Goal: Task Accomplishment & Management: Manage account settings

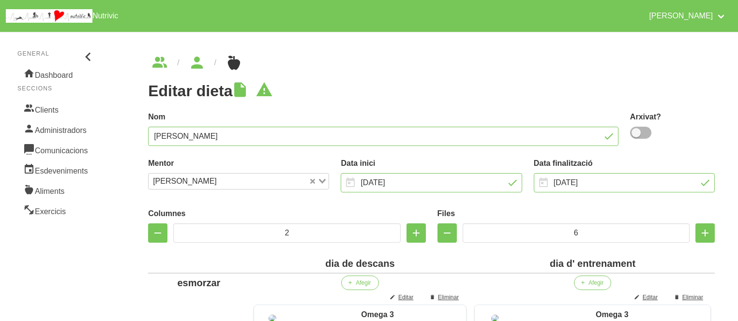
scroll to position [368, 0]
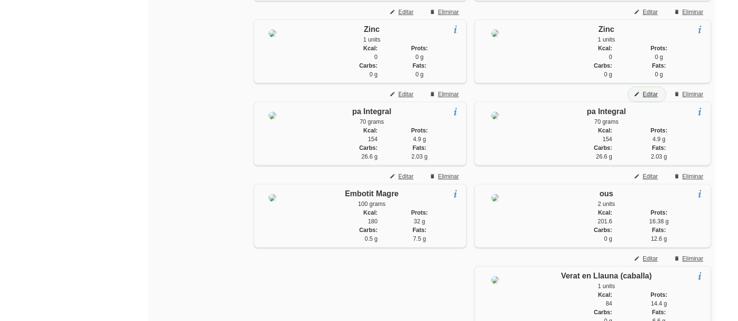
click at [650, 99] on span "Editar" at bounding box center [649, 94] width 15 height 9
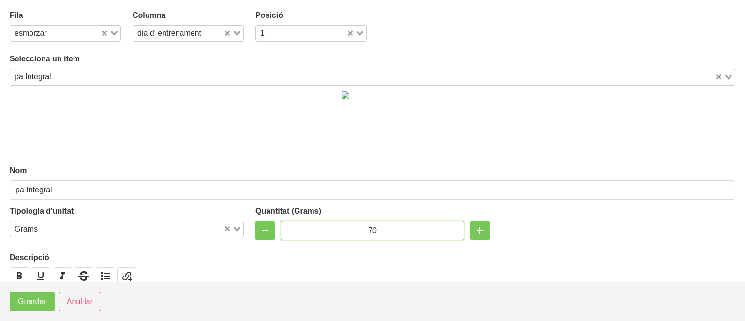
click at [368, 229] on input "70" at bounding box center [373, 230] width 184 height 19
type input "120"
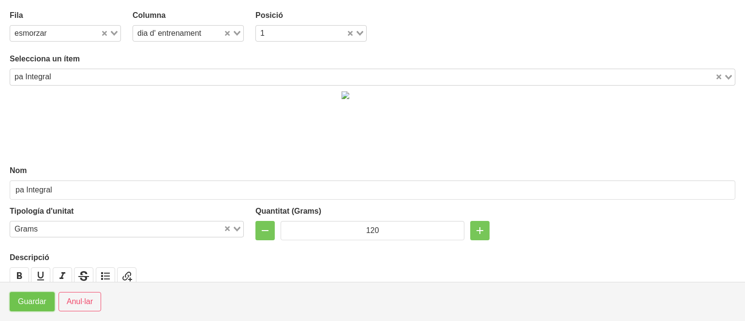
click at [27, 299] on span "Guardar" at bounding box center [32, 302] width 29 height 12
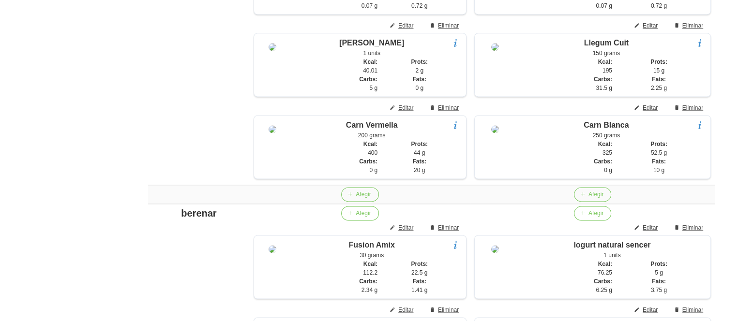
scroll to position [1277, 0]
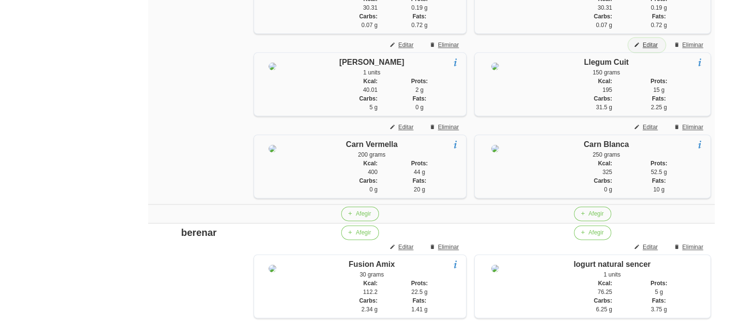
click at [646, 49] on span "Editar" at bounding box center [649, 45] width 15 height 9
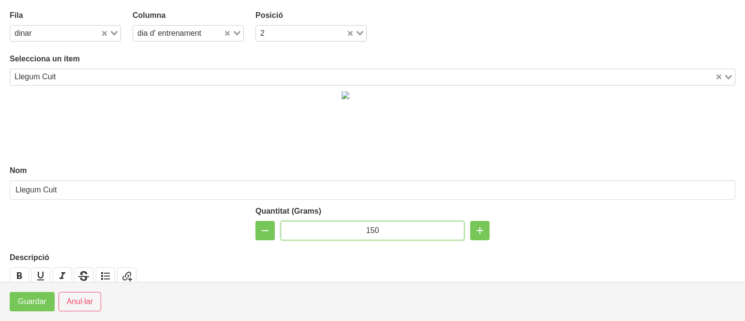
click at [367, 232] on input "150" at bounding box center [373, 230] width 184 height 19
type input "100"
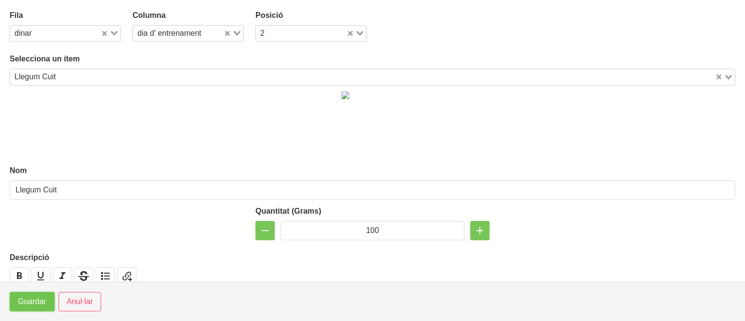
click at [25, 302] on span "Guardar" at bounding box center [32, 302] width 29 height 12
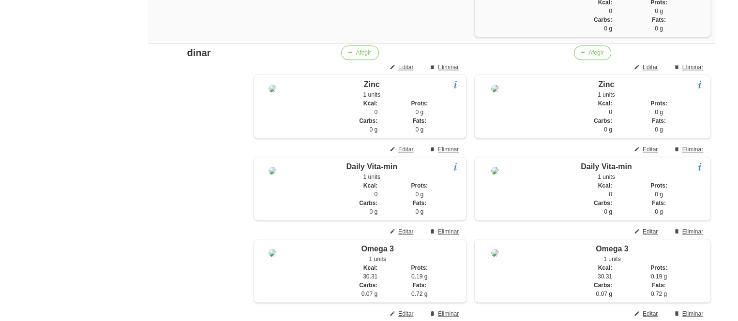
scroll to position [987, 0]
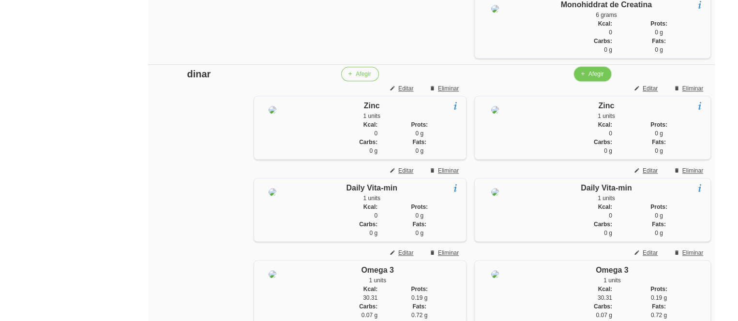
click at [582, 78] on icon "button" at bounding box center [583, 74] width 6 height 9
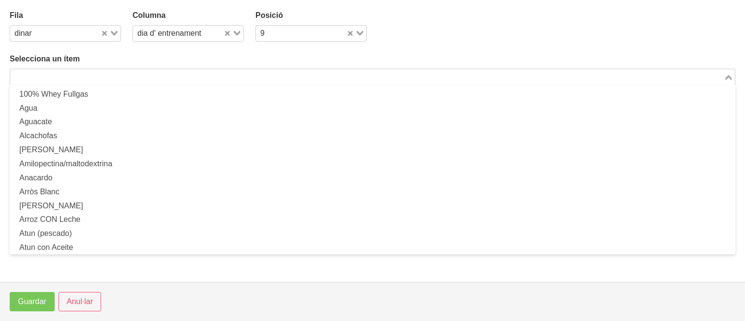
click at [552, 77] on input "Search for option" at bounding box center [367, 77] width 712 height 12
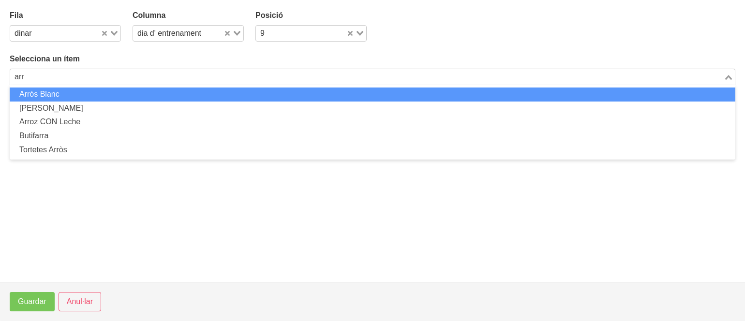
click at [497, 94] on li "Arròs Blanc" at bounding box center [373, 95] width 726 height 14
type input "arr"
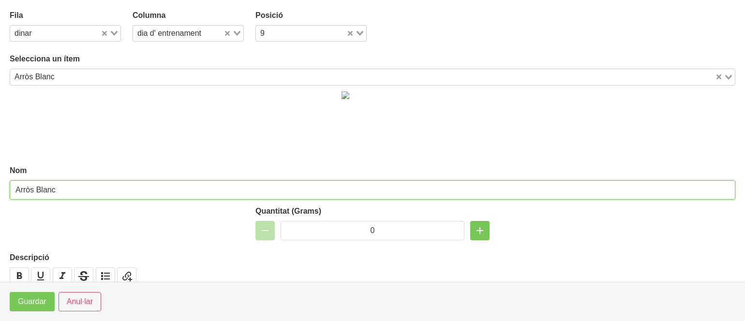
click at [233, 187] on input "Arròs Blanc" at bounding box center [373, 189] width 726 height 19
type input "Arròs Blanc (pesat en cru)"
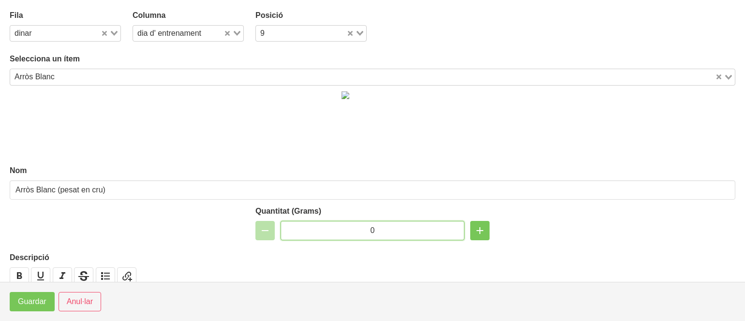
drag, startPoint x: 377, startPoint y: 226, endPoint x: 312, endPoint y: 229, distance: 65.4
click at [312, 229] on input "0" at bounding box center [373, 230] width 184 height 19
type input "5"
type input "70"
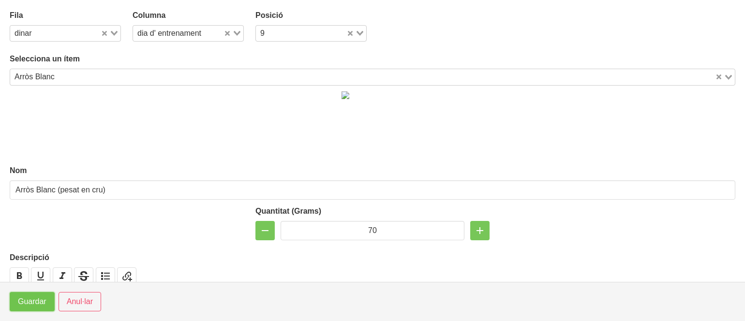
click at [31, 299] on span "Guardar" at bounding box center [32, 302] width 29 height 12
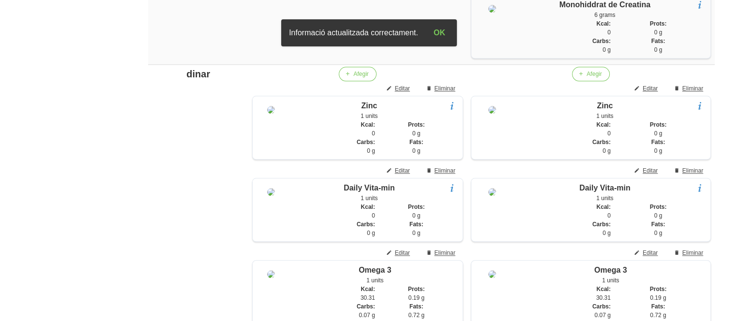
click at [74, 212] on aside "General Dashboard Seccions Clients Administradors Comunicacions Esdeveniments A…" at bounding box center [56, 187] width 125 height 2297
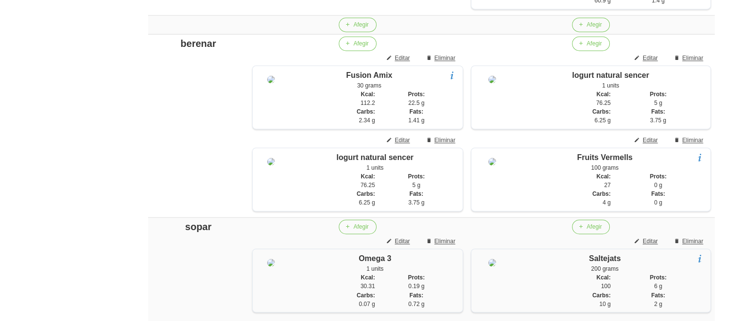
scroll to position [1829, 0]
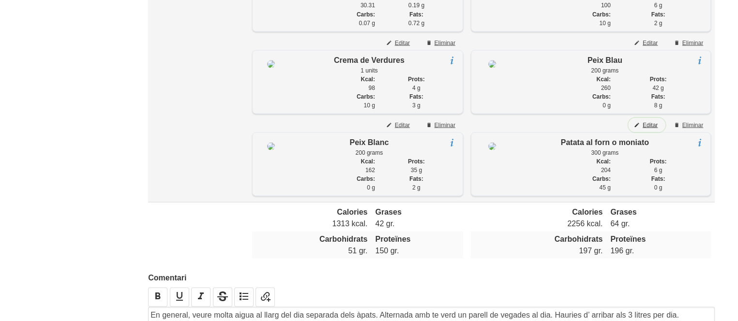
click at [652, 129] on span "Editar" at bounding box center [649, 124] width 15 height 9
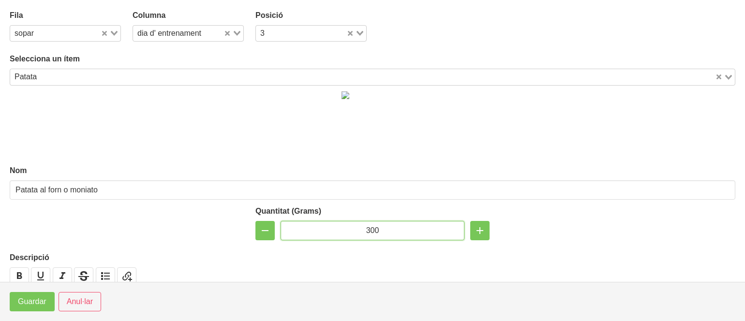
click at [372, 232] on input "300" at bounding box center [373, 230] width 184 height 19
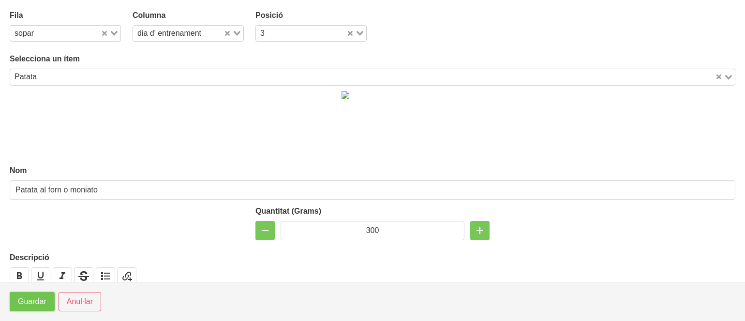
click at [39, 303] on span "Guardar" at bounding box center [32, 302] width 29 height 12
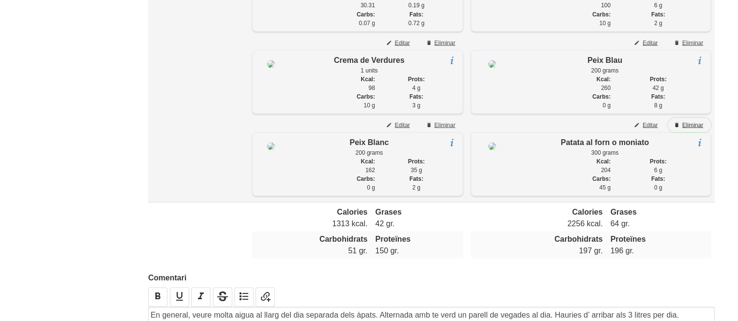
click at [703, 132] on button "Eliminar" at bounding box center [689, 125] width 43 height 15
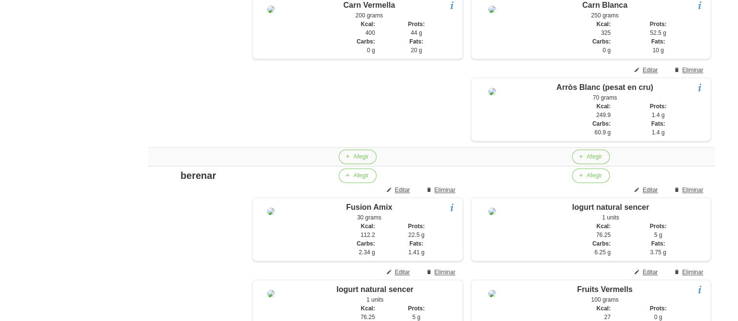
scroll to position [1404, 0]
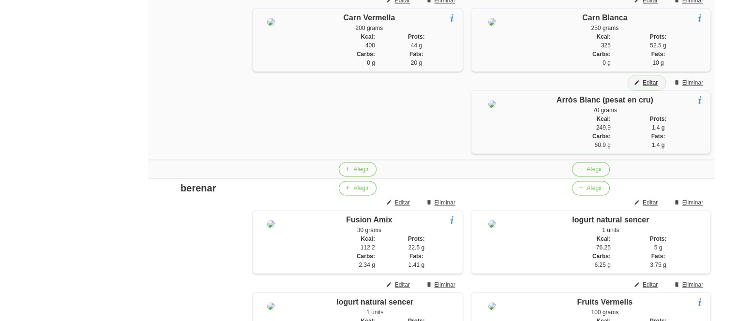
click at [650, 87] on span "Editar" at bounding box center [649, 82] width 15 height 9
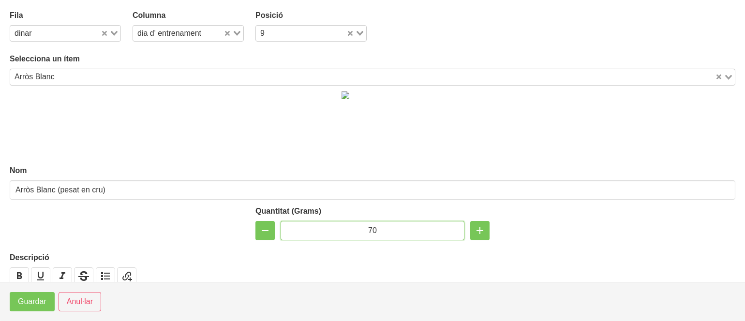
click at [368, 231] on input "70" at bounding box center [373, 230] width 184 height 19
type input "100"
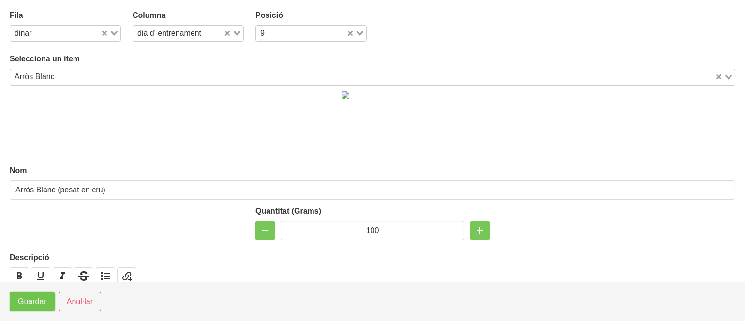
click at [39, 300] on span "Guardar" at bounding box center [32, 302] width 29 height 12
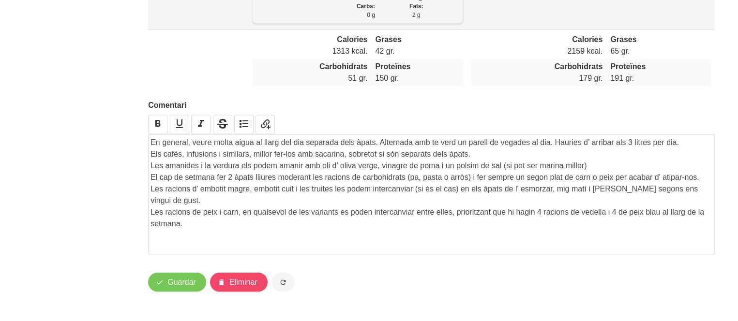
scroll to position [2091, 0]
click at [174, 283] on span "Guardar" at bounding box center [181, 283] width 29 height 12
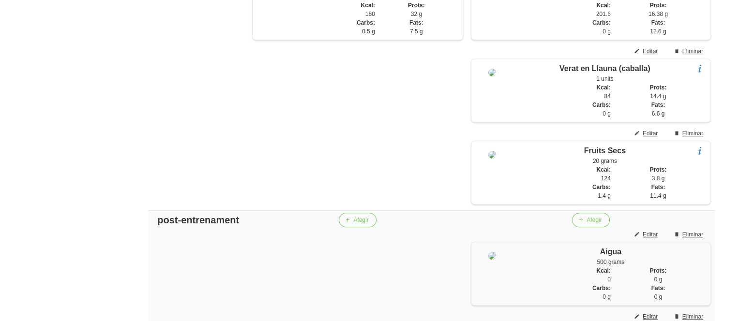
scroll to position [543, 0]
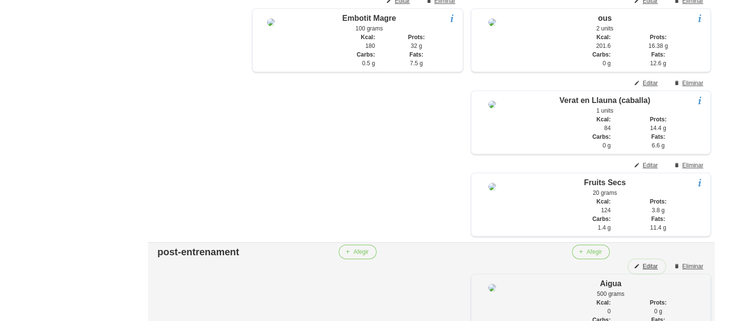
click at [652, 271] on span "Editar" at bounding box center [649, 266] width 15 height 9
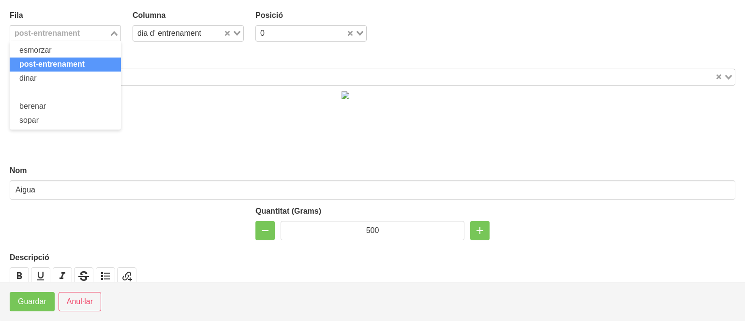
click at [51, 30] on div "post-entrenament" at bounding box center [59, 33] width 99 height 14
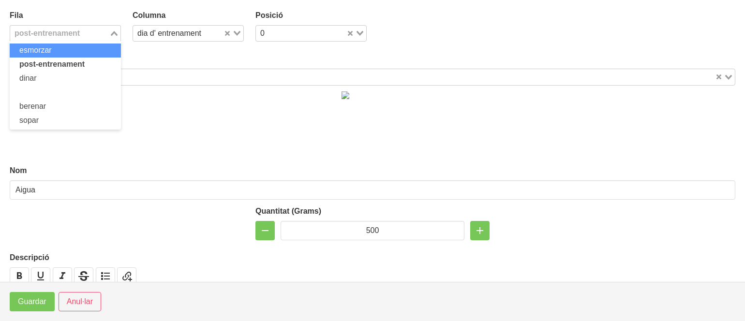
click at [47, 46] on span "esmorzar" at bounding box center [35, 50] width 32 height 8
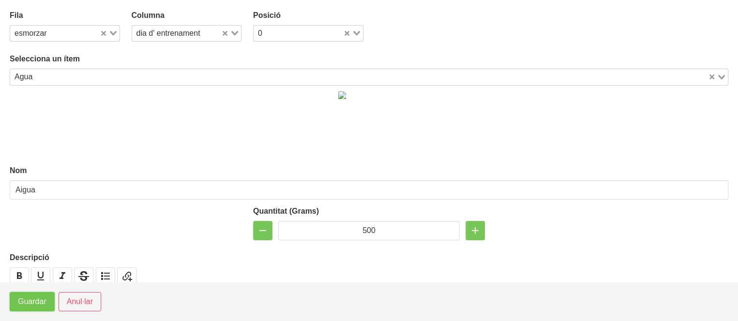
click at [23, 296] on span "Guardar" at bounding box center [32, 302] width 29 height 12
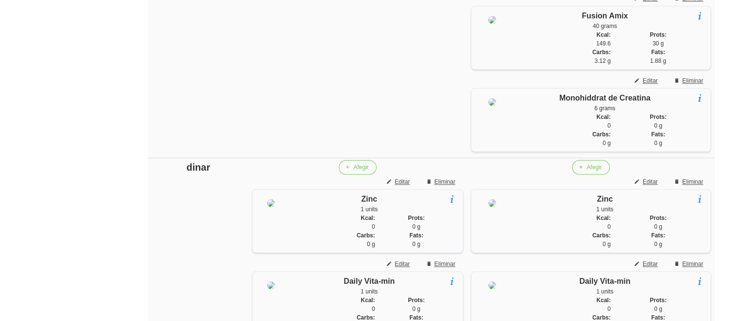
scroll to position [892, 0]
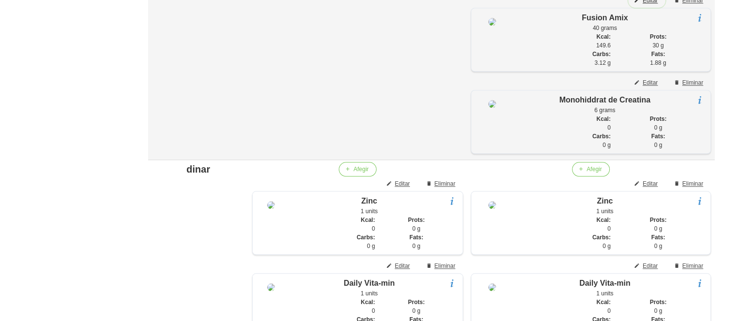
click at [644, 5] on span "Editar" at bounding box center [649, 0] width 15 height 9
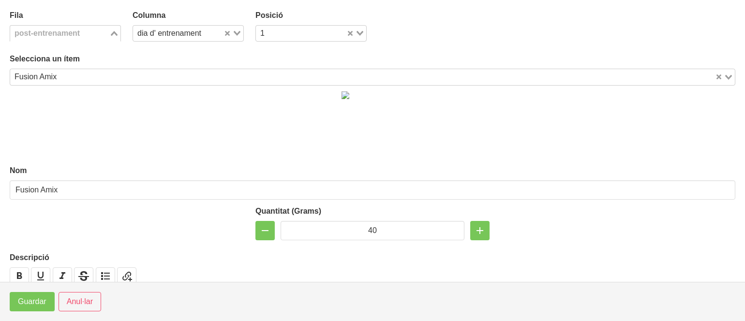
click at [51, 38] on div "post-entrenament" at bounding box center [59, 33] width 99 height 14
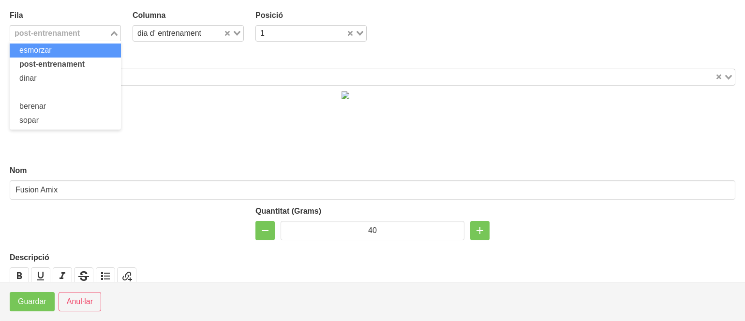
click at [45, 54] on span "esmorzar" at bounding box center [35, 50] width 32 height 8
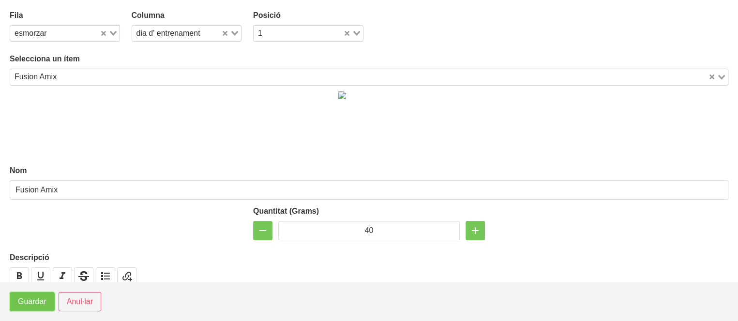
click at [24, 299] on span "Guardar" at bounding box center [32, 302] width 29 height 12
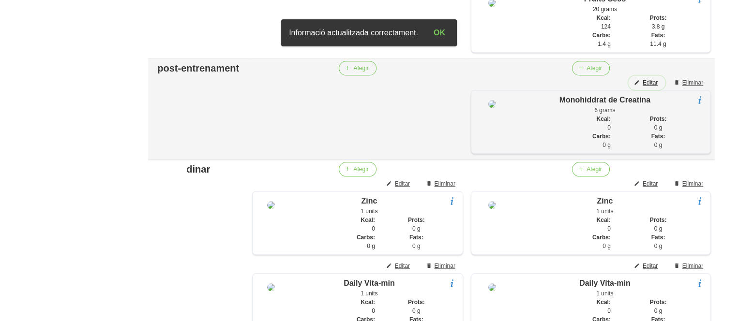
click at [648, 87] on span "Editar" at bounding box center [649, 82] width 15 height 9
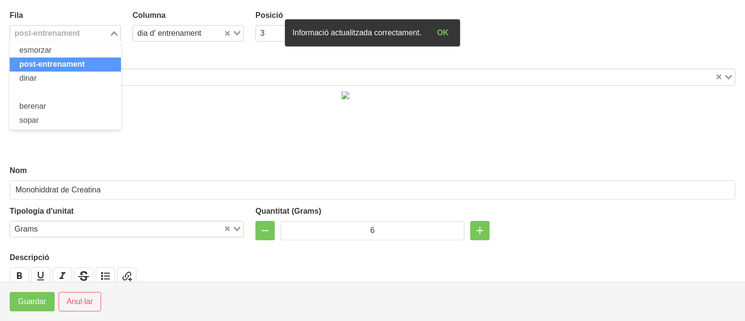
click at [62, 36] on div "post-entrenament" at bounding box center [59, 33] width 99 height 14
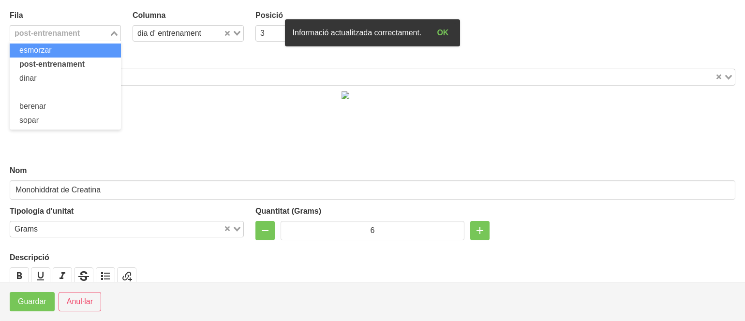
click at [57, 47] on li "esmorzar" at bounding box center [65, 51] width 111 height 14
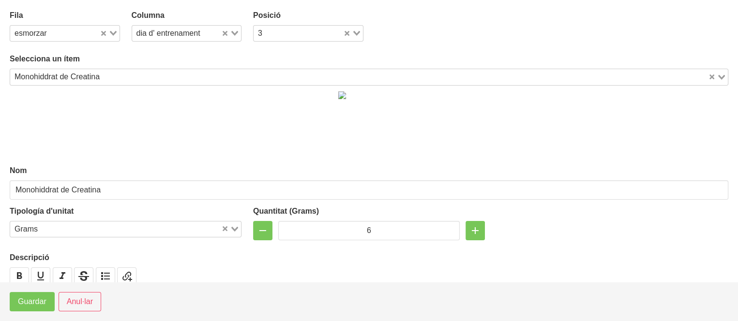
click at [32, 312] on footer "Guardar Anul·lar" at bounding box center [369, 301] width 738 height 39
click at [35, 305] on span "Guardar" at bounding box center [32, 302] width 29 height 12
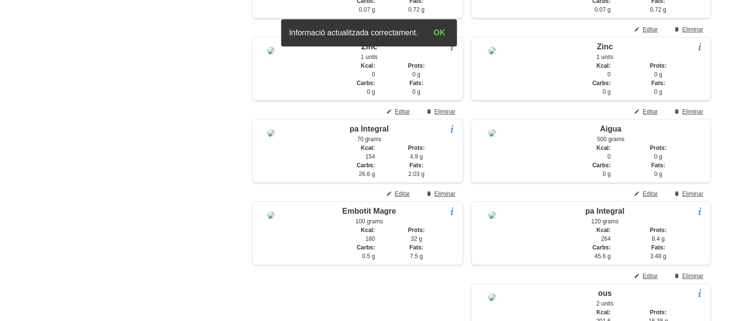
scroll to position [350, 0]
click at [401, 199] on span "Editar" at bounding box center [402, 194] width 15 height 9
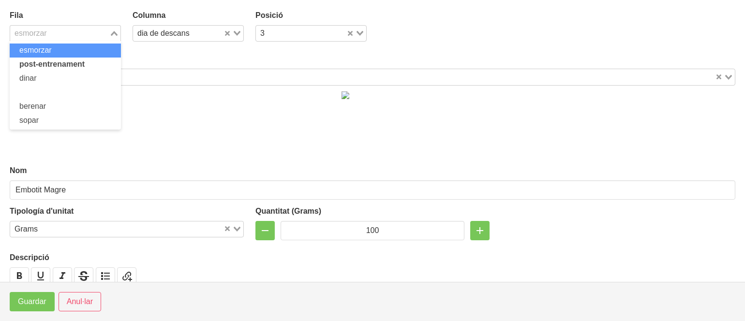
click at [78, 36] on input "Search for option" at bounding box center [59, 34] width 97 height 12
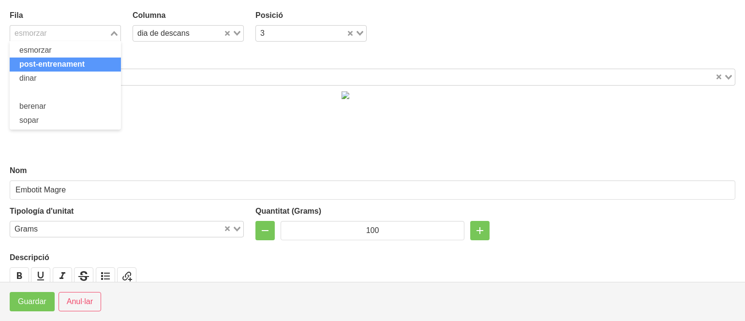
click at [72, 61] on span "post-entrenament" at bounding box center [51, 64] width 65 height 8
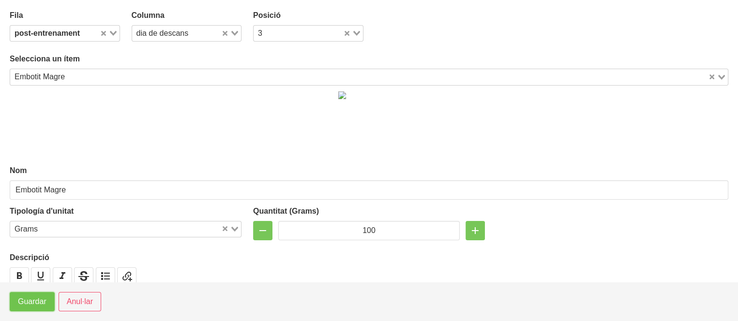
click at [20, 304] on span "Guardar" at bounding box center [32, 302] width 29 height 12
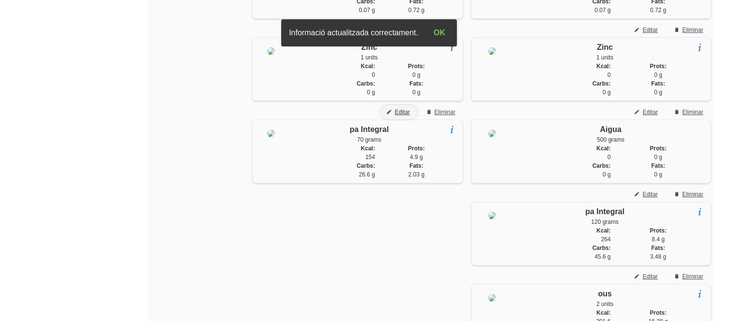
click at [401, 117] on span "Editar" at bounding box center [402, 112] width 15 height 9
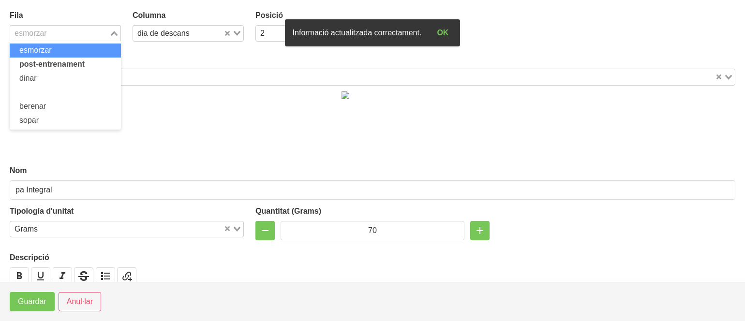
click at [48, 34] on div "esmorzar" at bounding box center [59, 33] width 99 height 14
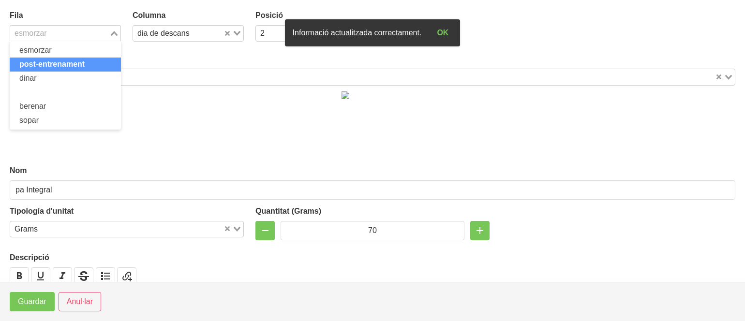
click at [54, 67] on span "post-entrenament" at bounding box center [51, 64] width 65 height 8
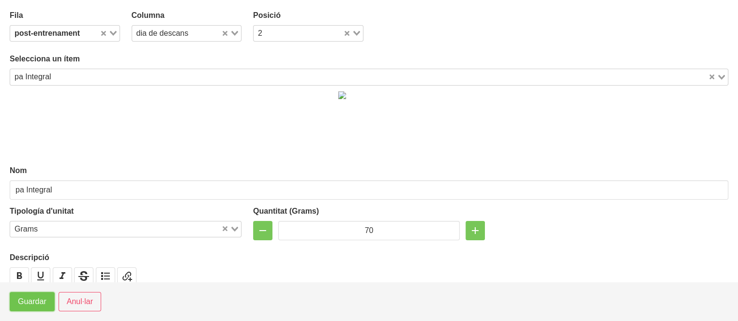
click at [22, 299] on span "Guardar" at bounding box center [32, 302] width 29 height 12
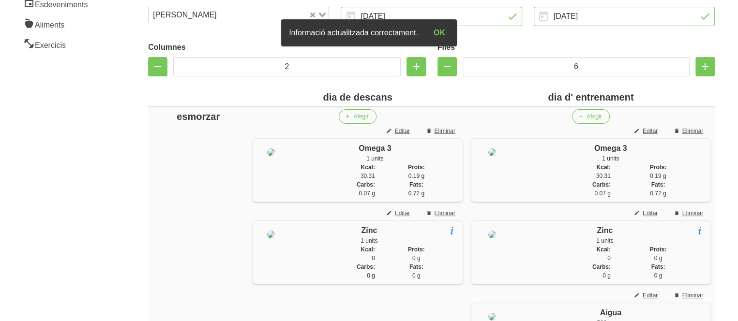
scroll to position [156, 0]
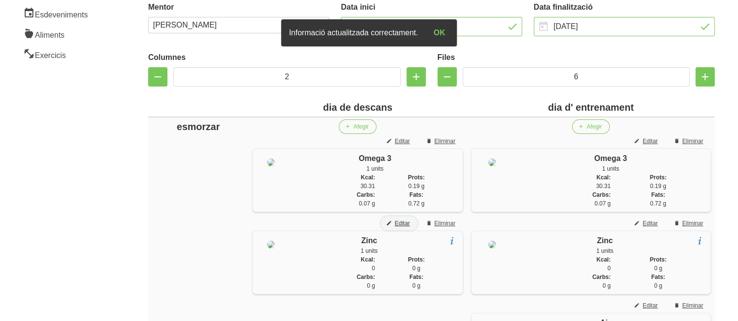
click at [395, 228] on span "Editar" at bounding box center [402, 223] width 15 height 9
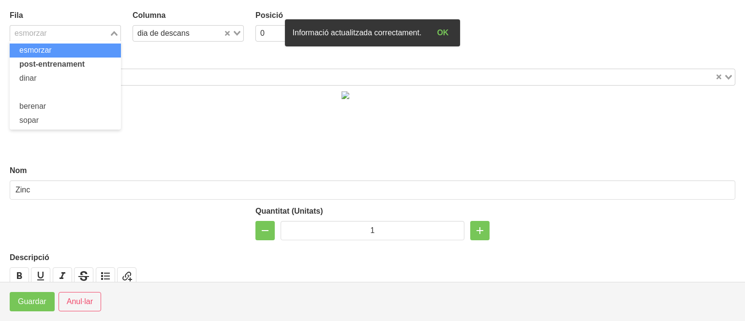
click at [54, 37] on input "Search for option" at bounding box center [59, 34] width 97 height 12
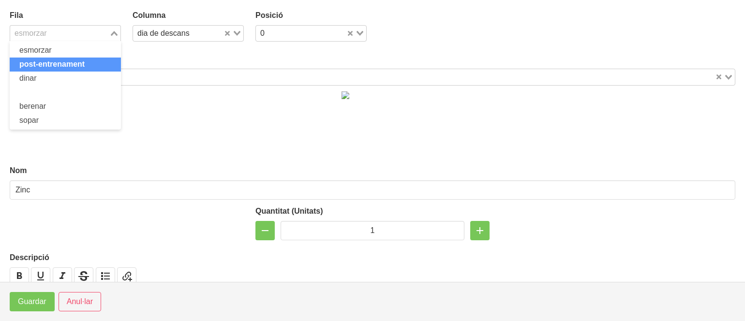
click at [48, 66] on span "post-entrenament" at bounding box center [51, 64] width 65 height 8
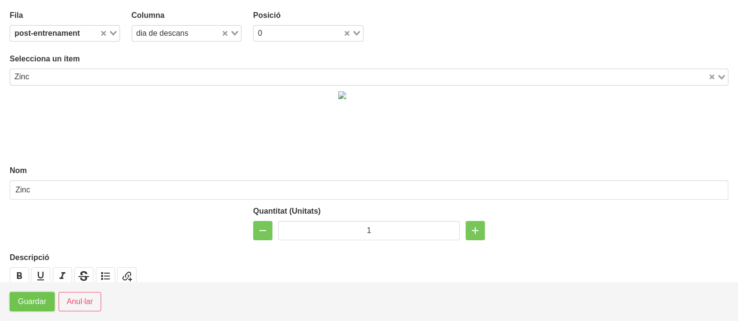
click at [36, 305] on span "Guardar" at bounding box center [32, 302] width 29 height 12
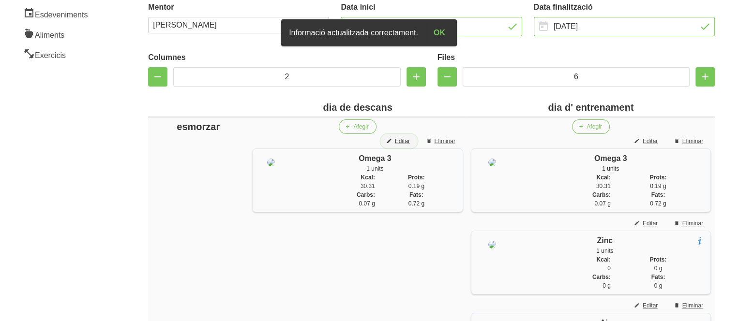
click at [400, 143] on span "Editar" at bounding box center [402, 141] width 15 height 9
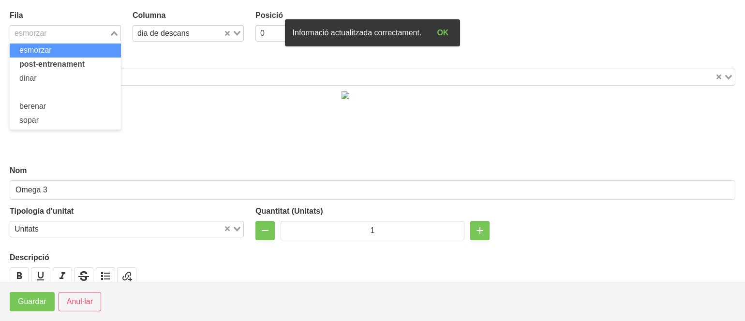
click at [62, 26] on div "esmorzar" at bounding box center [59, 33] width 99 height 14
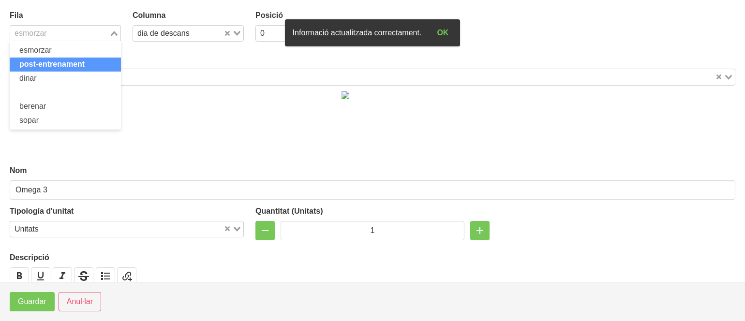
click at [42, 63] on span "post-entrenament" at bounding box center [51, 64] width 65 height 8
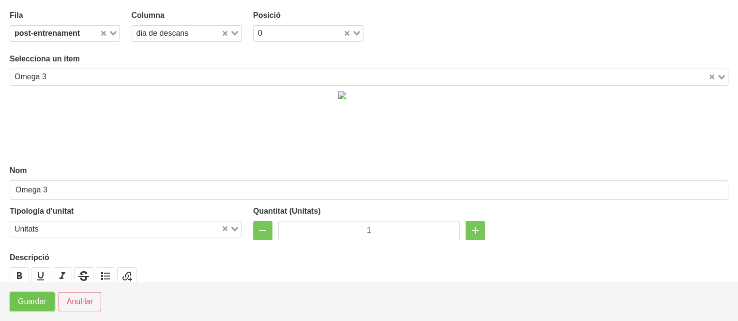
click at [29, 302] on span "Guardar" at bounding box center [32, 302] width 29 height 12
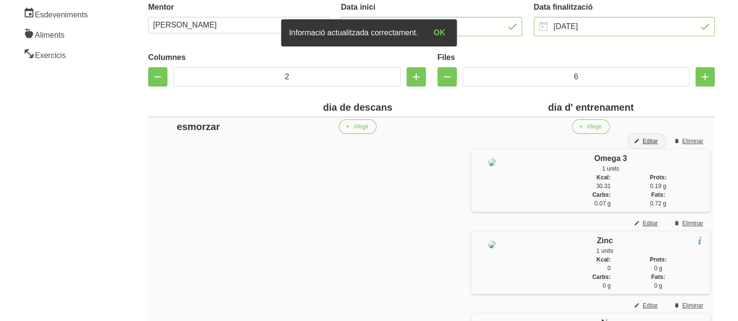
click at [653, 141] on span "Editar" at bounding box center [649, 141] width 15 height 9
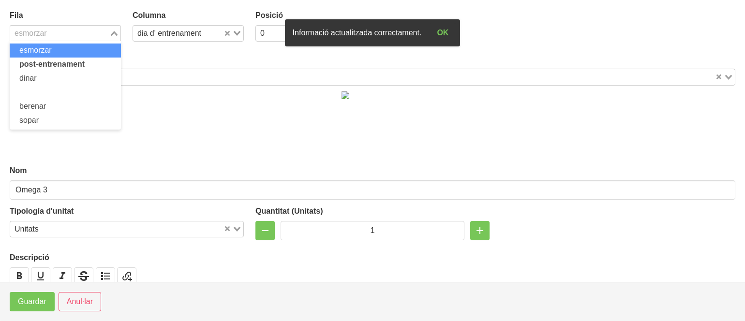
click at [49, 29] on input "Search for option" at bounding box center [59, 34] width 97 height 12
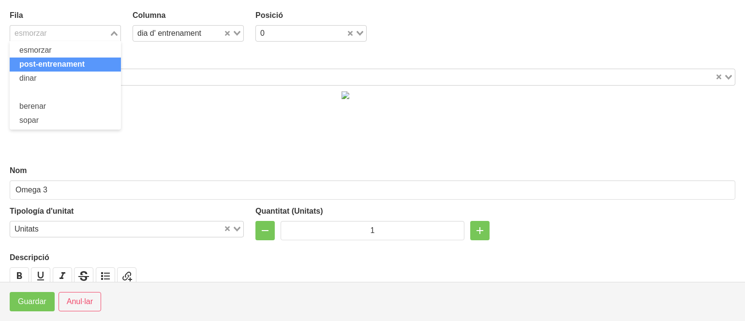
click at [48, 59] on li "post-entrenament" at bounding box center [65, 65] width 111 height 14
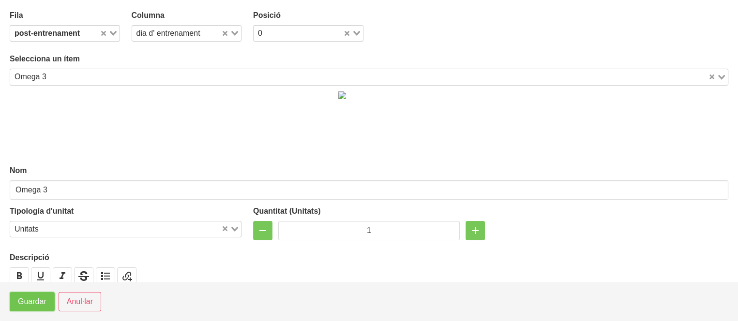
click at [39, 305] on span "Guardar" at bounding box center [32, 302] width 29 height 12
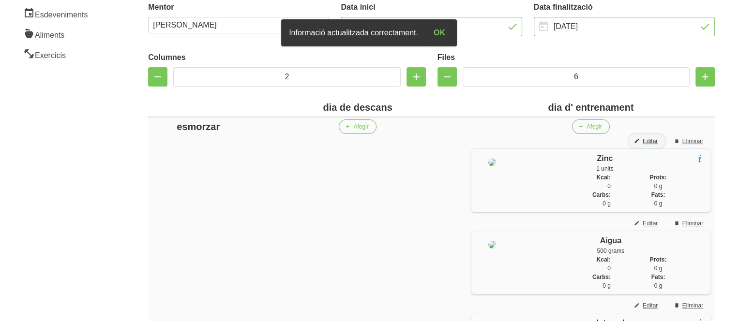
click at [652, 139] on span "Editar" at bounding box center [649, 141] width 15 height 9
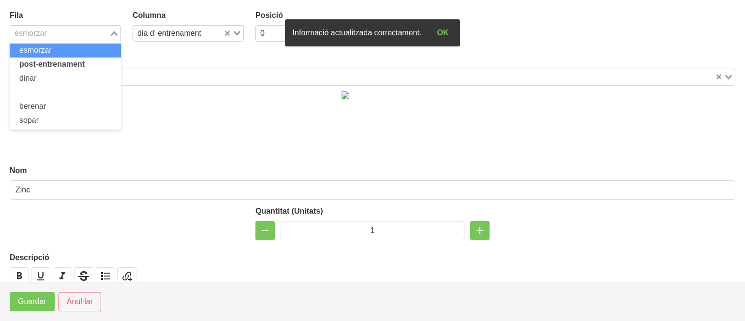
click at [57, 34] on input "Search for option" at bounding box center [59, 34] width 97 height 12
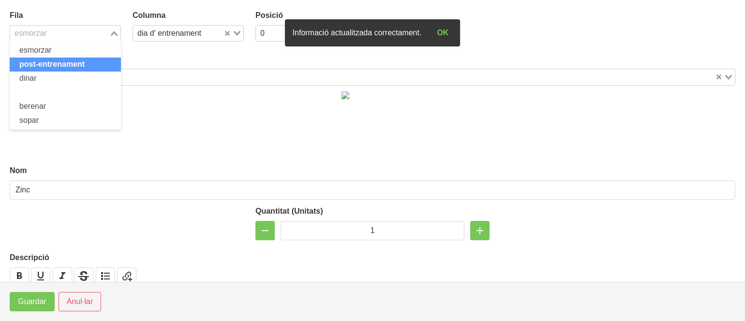
click at [46, 61] on span "post-entrenament" at bounding box center [51, 64] width 65 height 8
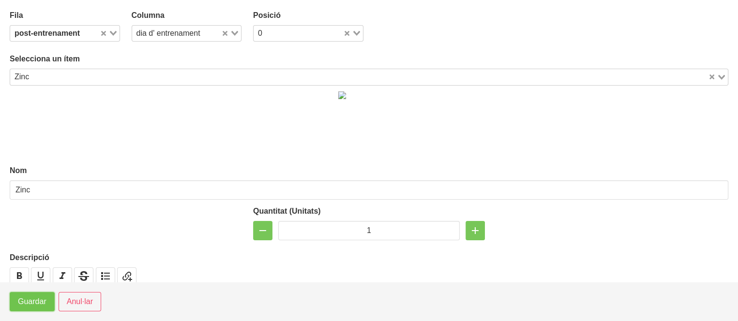
click at [27, 296] on span "Guardar" at bounding box center [32, 302] width 29 height 12
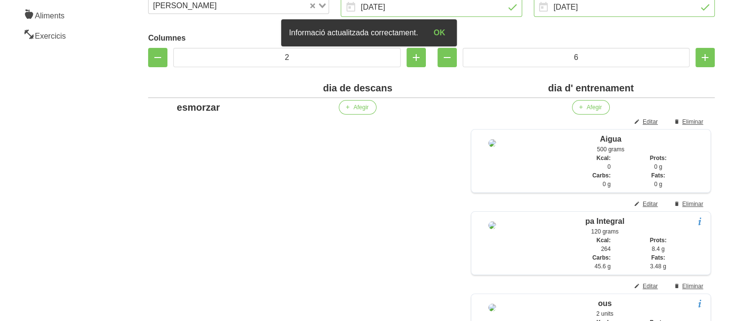
scroll to position [195, 0]
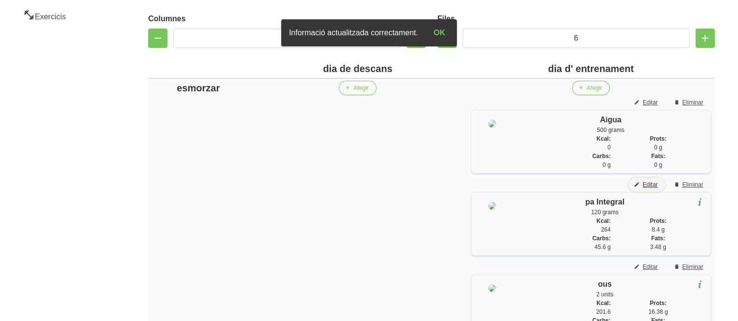
click at [648, 180] on span "Editar" at bounding box center [649, 184] width 15 height 9
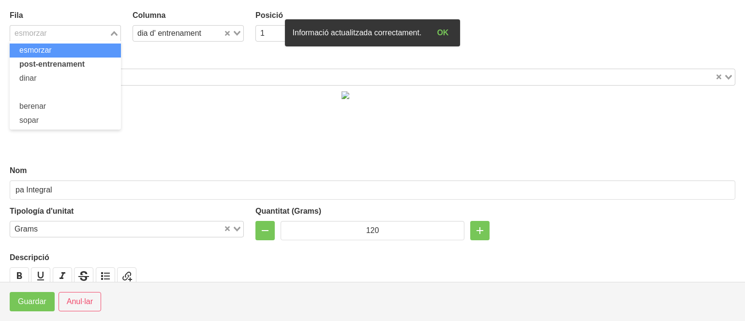
click at [55, 31] on input "Search for option" at bounding box center [59, 34] width 97 height 12
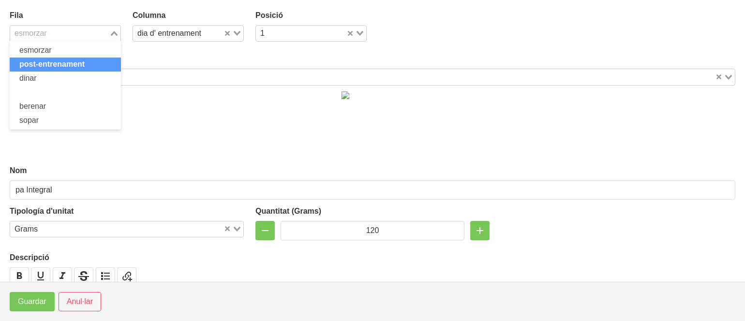
click at [43, 61] on span "post-entrenament" at bounding box center [51, 64] width 65 height 8
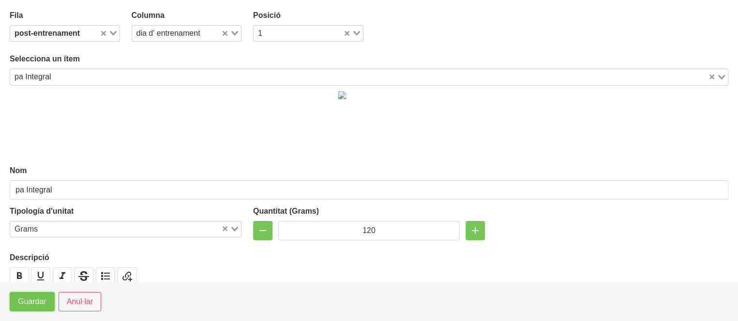
click at [23, 302] on span "Guardar" at bounding box center [32, 302] width 29 height 12
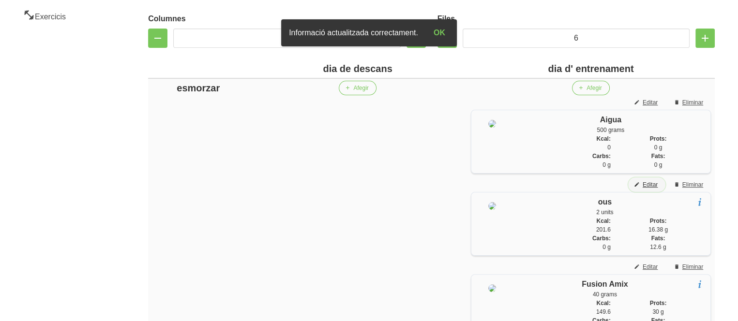
click at [647, 178] on button "Editar" at bounding box center [646, 185] width 37 height 15
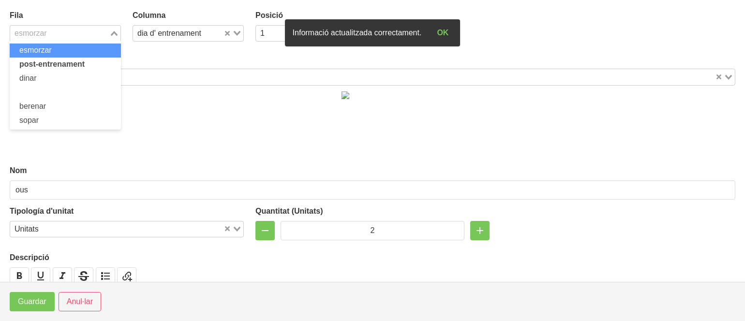
click at [48, 28] on div "esmorzar" at bounding box center [59, 33] width 99 height 14
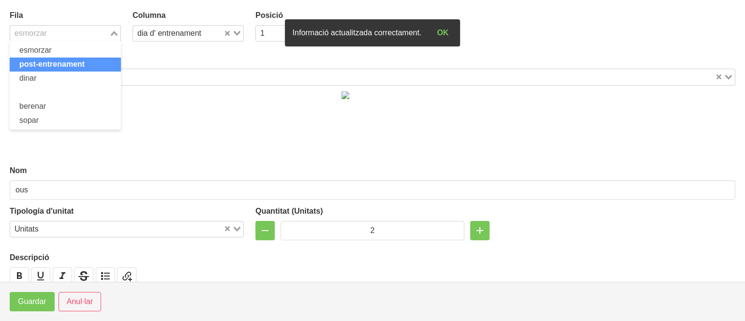
click at [34, 63] on span "post-entrenament" at bounding box center [51, 64] width 65 height 8
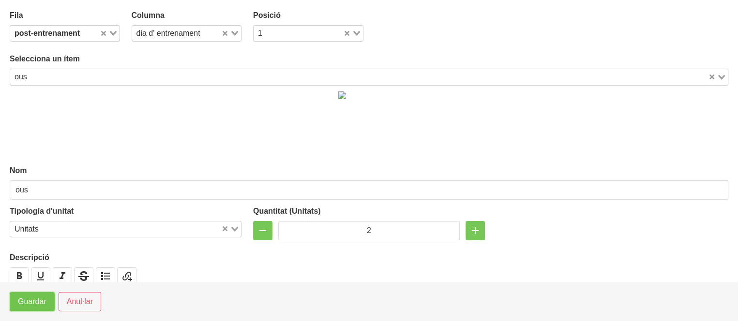
click at [17, 295] on button "Guardar" at bounding box center [32, 301] width 45 height 19
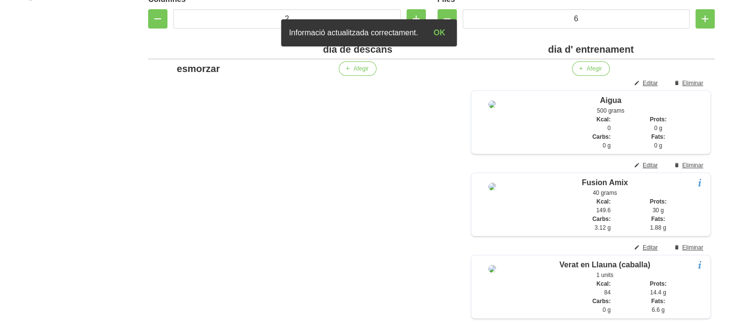
scroll to position [292, 0]
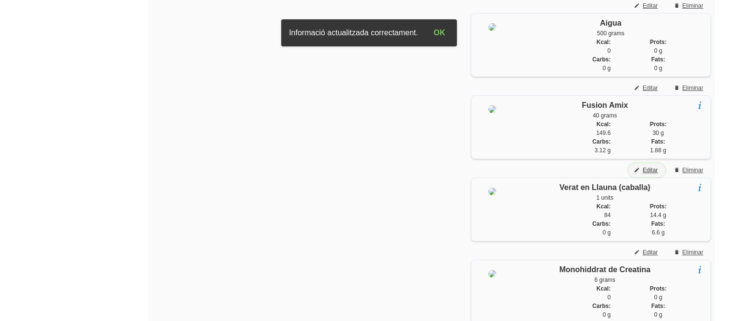
click at [646, 175] on span "Editar" at bounding box center [649, 170] width 15 height 9
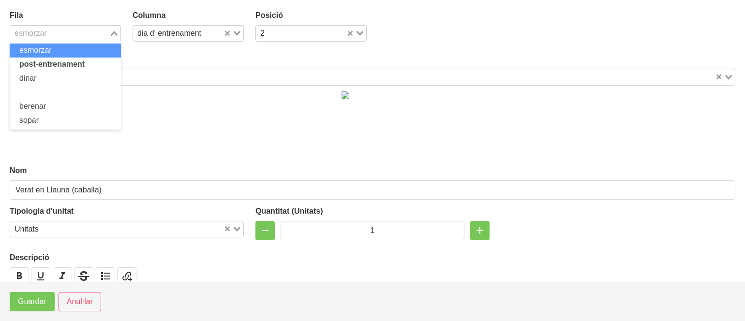
click at [31, 31] on div "esmorzar" at bounding box center [59, 33] width 99 height 14
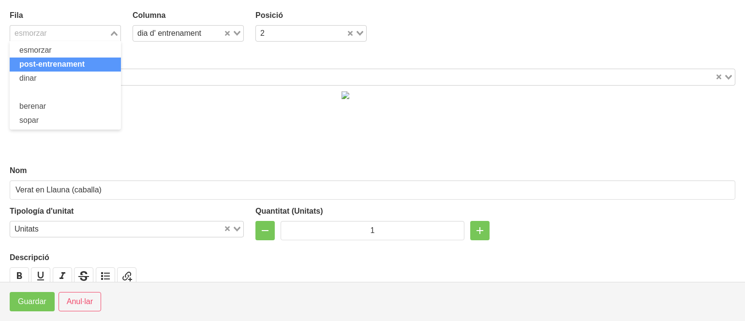
click at [33, 62] on span "post-entrenament" at bounding box center [51, 64] width 65 height 8
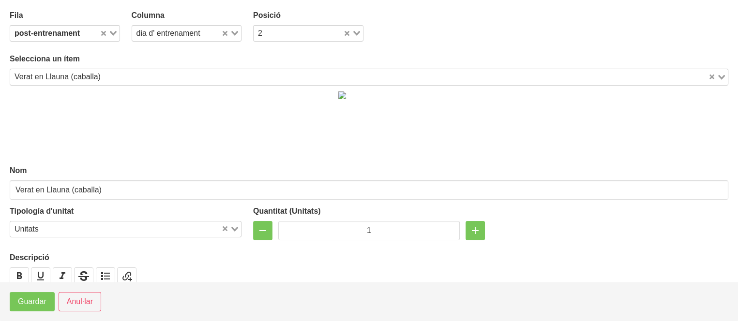
drag, startPoint x: 25, startPoint y: 319, endPoint x: 33, endPoint y: 312, distance: 11.0
click at [33, 312] on footer "Guardar Anul·lar" at bounding box center [369, 301] width 738 height 39
click at [36, 306] on span "Guardar" at bounding box center [32, 302] width 29 height 12
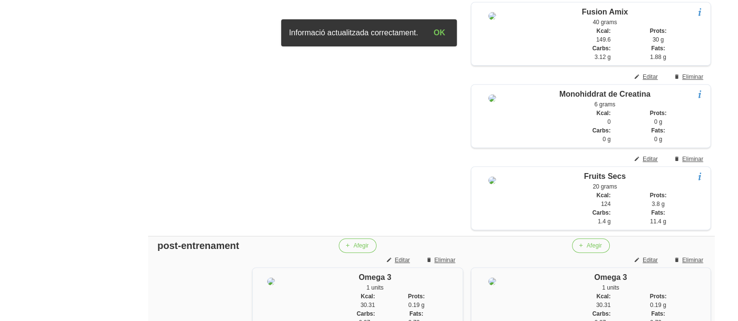
scroll to position [388, 0]
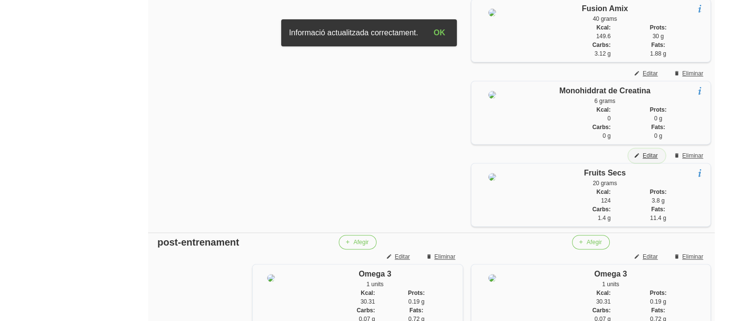
click at [637, 160] on icon "button" at bounding box center [637, 155] width 6 height 9
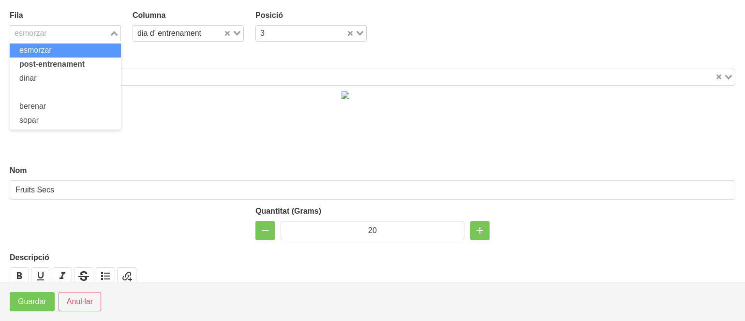
click at [59, 31] on input "Search for option" at bounding box center [59, 34] width 97 height 12
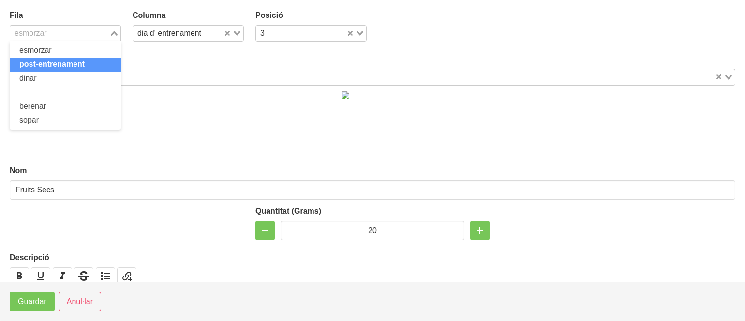
click at [53, 65] on span "post-entrenament" at bounding box center [51, 64] width 65 height 8
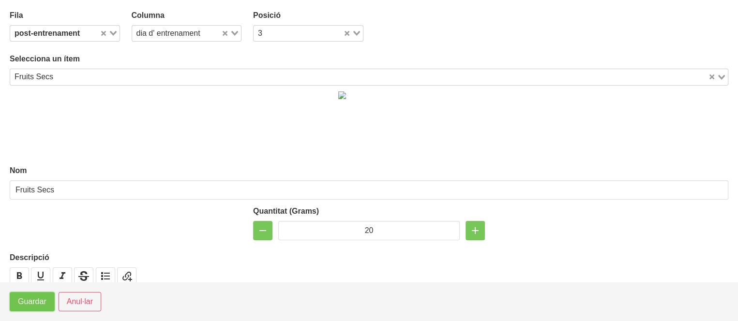
click at [26, 303] on span "Guardar" at bounding box center [32, 302] width 29 height 12
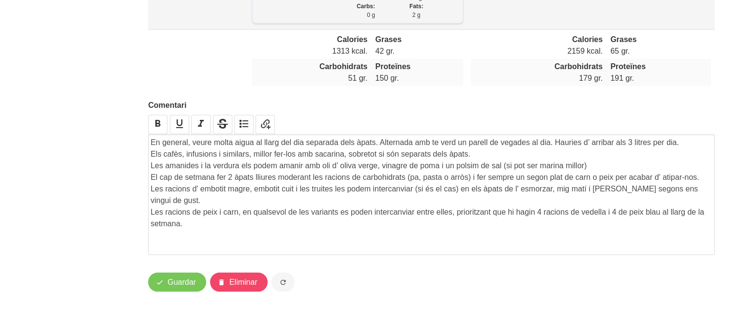
scroll to position [2091, 0]
click at [157, 282] on icon "button" at bounding box center [160, 283] width 8 height 12
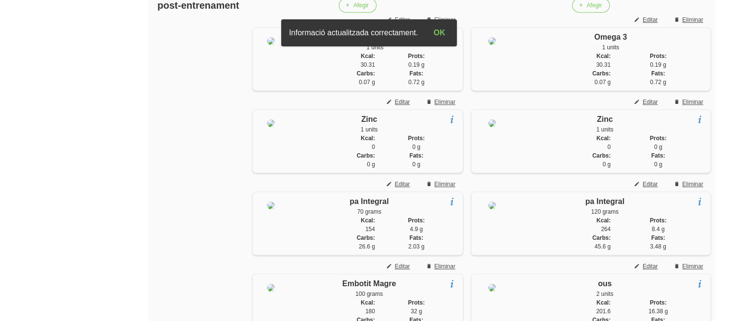
scroll to position [524, 0]
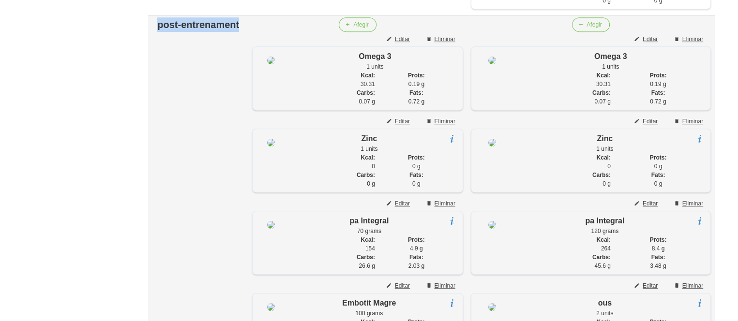
drag, startPoint x: 180, startPoint y: 43, endPoint x: 229, endPoint y: 65, distance: 53.0
click at [229, 65] on td "post-entrenament" at bounding box center [198, 271] width 100 height 512
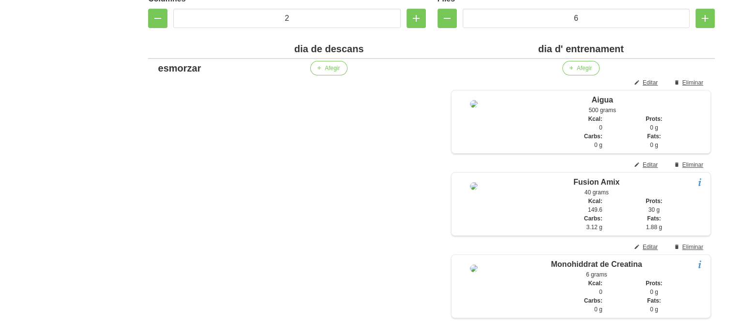
scroll to position [214, 0]
click at [164, 71] on div "esmorzar" at bounding box center [179, 68] width 55 height 15
paste div
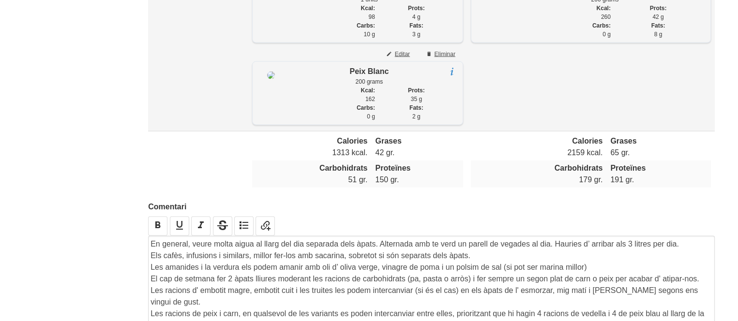
scroll to position [2091, 0]
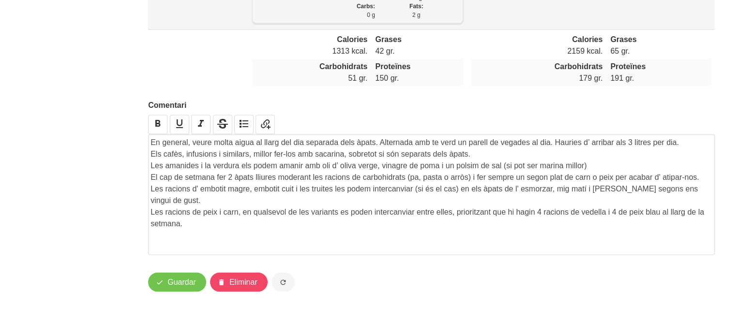
drag, startPoint x: 182, startPoint y: 294, endPoint x: 195, endPoint y: 276, distance: 22.2
click at [195, 276] on div "Guardar Eliminar" at bounding box center [431, 284] width 566 height 23
click at [195, 276] on button "Guardar" at bounding box center [177, 282] width 58 height 19
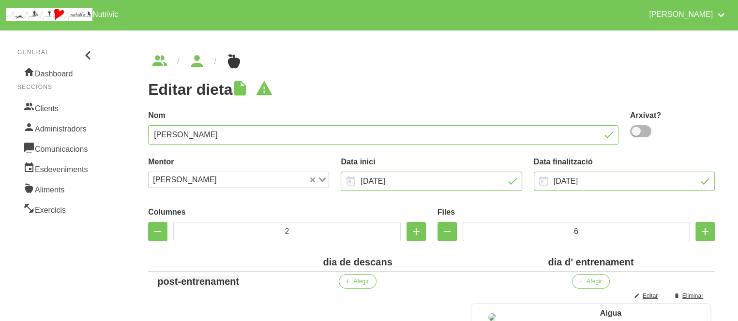
scroll to position [0, 0]
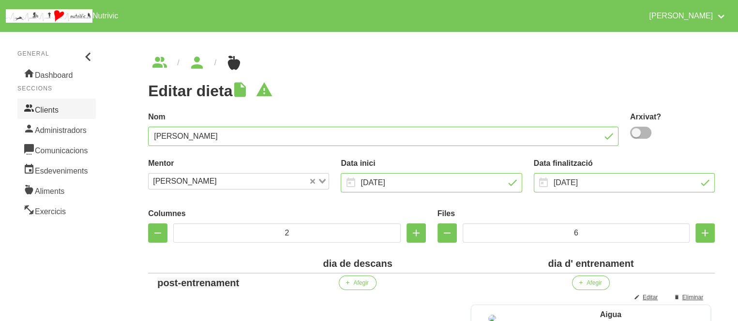
click at [55, 106] on link "Clients" at bounding box center [56, 109] width 78 height 20
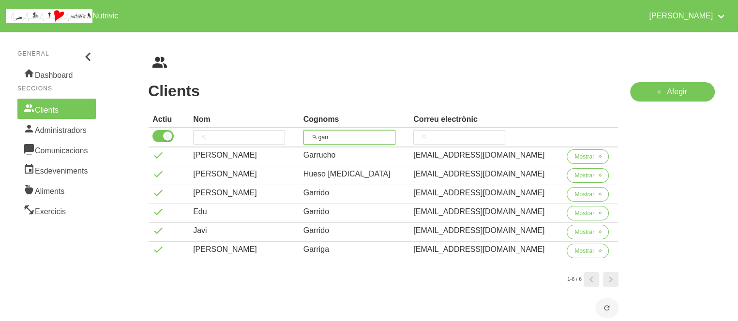
click at [328, 136] on input "garr" at bounding box center [349, 137] width 92 height 15
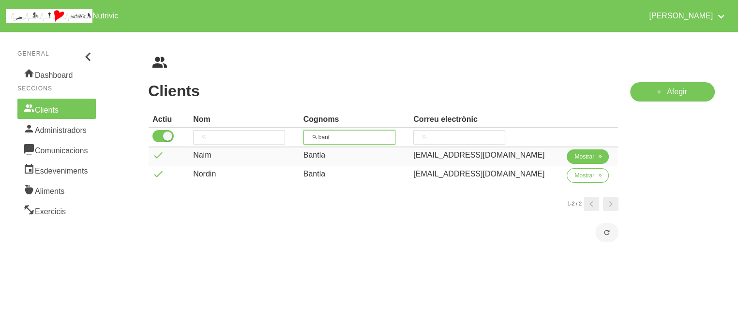
type input "bant"
click at [587, 157] on span "Mostrar" at bounding box center [584, 156] width 20 height 9
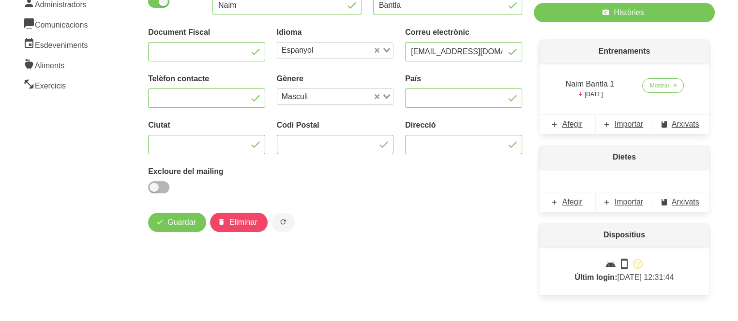
scroll to position [134, 0]
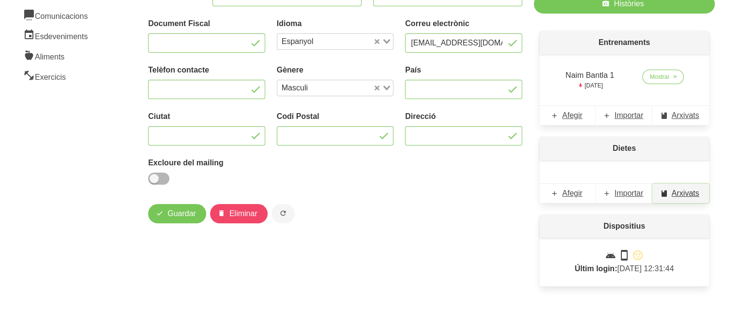
click at [673, 193] on span "Arxivats" at bounding box center [685, 194] width 28 height 12
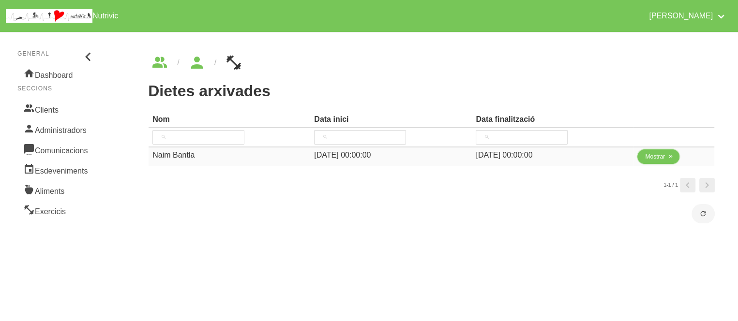
click at [666, 158] on button "Mostrar" at bounding box center [658, 156] width 42 height 15
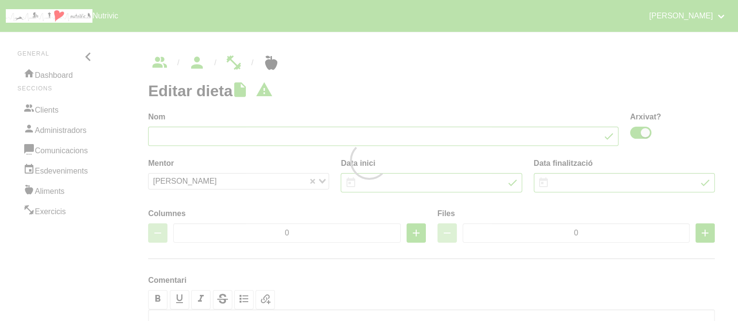
type input "Naim Bantla"
checkbox input "true"
type input "[DATE]"
type input "2"
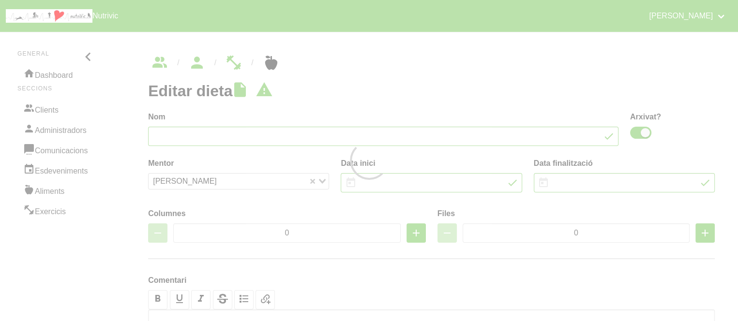
type input "6"
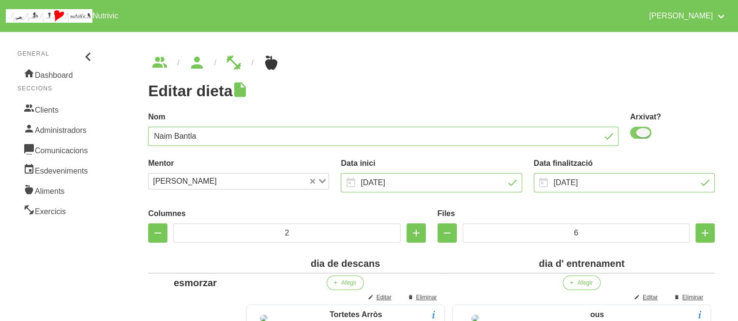
click at [640, 134] on span at bounding box center [640, 133] width 21 height 12
click at [636, 134] on input "checkbox" at bounding box center [633, 133] width 6 height 6
checkbox input "false"
click at [608, 110] on div "Nom Naim Bantla" at bounding box center [383, 128] width 482 height 46
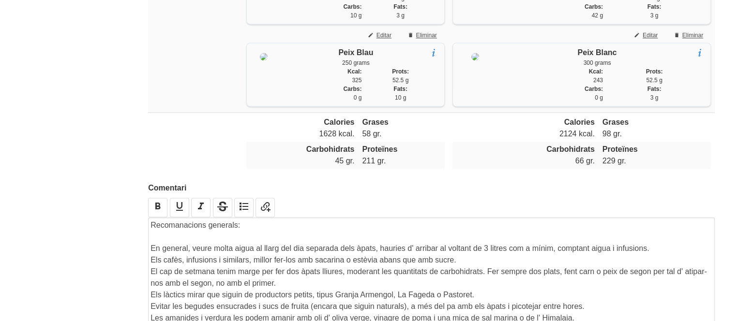
scroll to position [1748, 0]
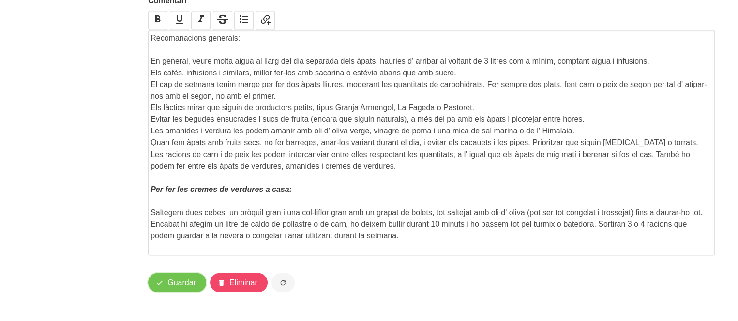
click at [170, 281] on span "Guardar" at bounding box center [181, 283] width 29 height 12
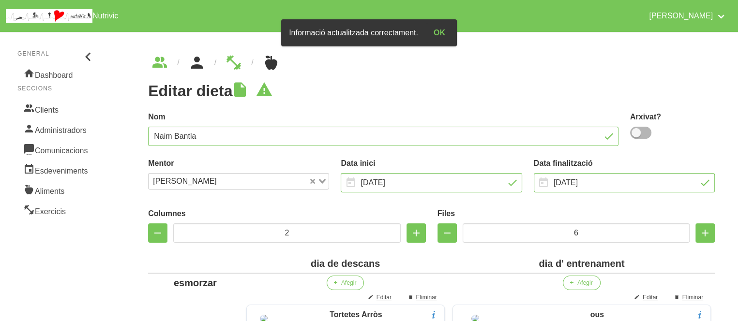
click at [193, 59] on icon "breadcrumbs" at bounding box center [196, 63] width 17 height 26
